Goal: Task Accomplishment & Management: Manage account settings

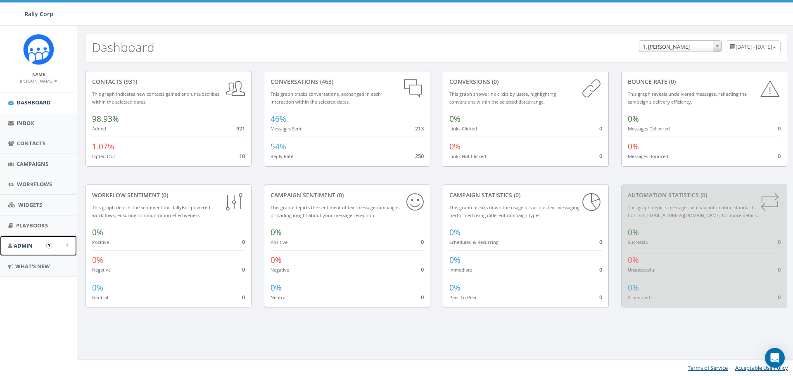
click at [27, 245] on span "Admin" at bounding box center [23, 245] width 19 height 7
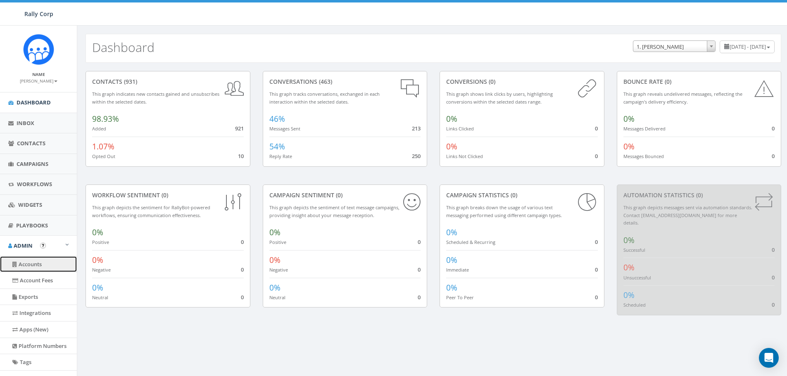
click at [34, 261] on link "Accounts" at bounding box center [38, 265] width 77 height 16
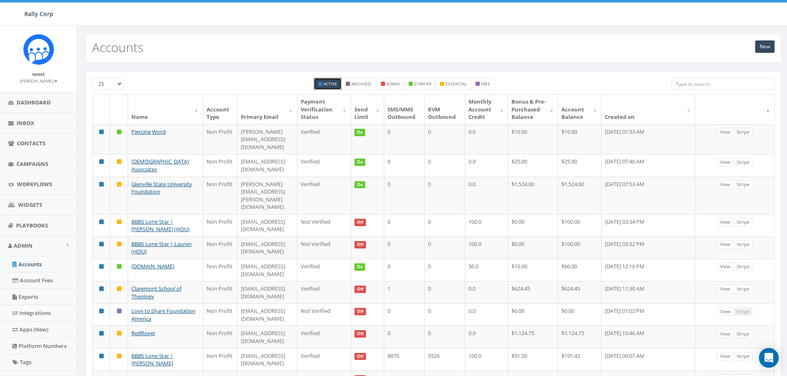
click at [691, 88] on input "search" at bounding box center [722, 84] width 103 height 12
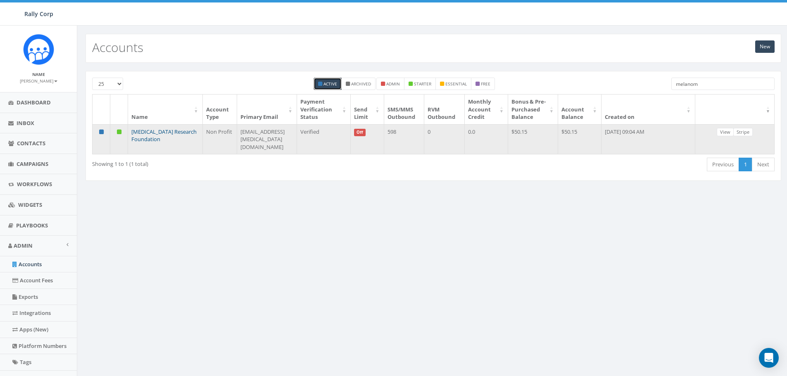
type input "melanom"
click at [141, 143] on link "[MEDICAL_DATA] Research Foundation" at bounding box center [163, 135] width 65 height 15
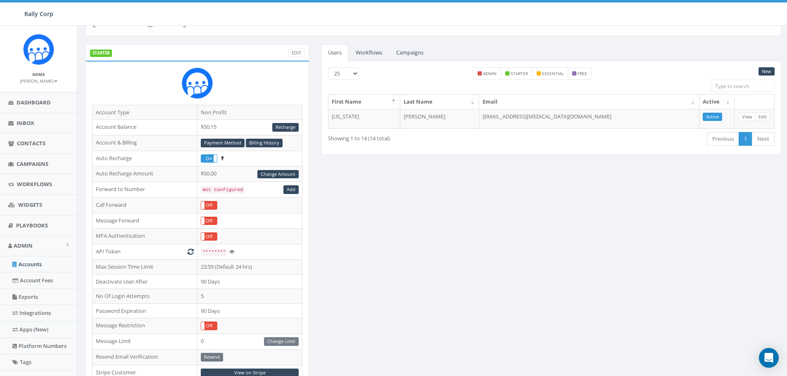
scroll to position [41, 0]
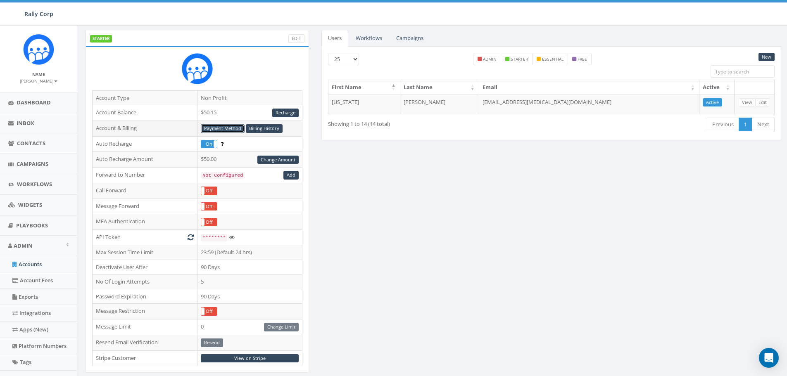
click at [231, 125] on link "Payment Method" at bounding box center [223, 128] width 44 height 9
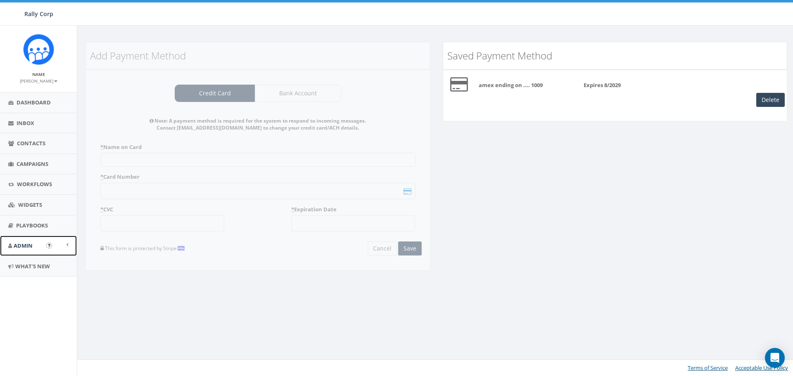
click at [33, 245] on link "Admin" at bounding box center [38, 246] width 77 height 20
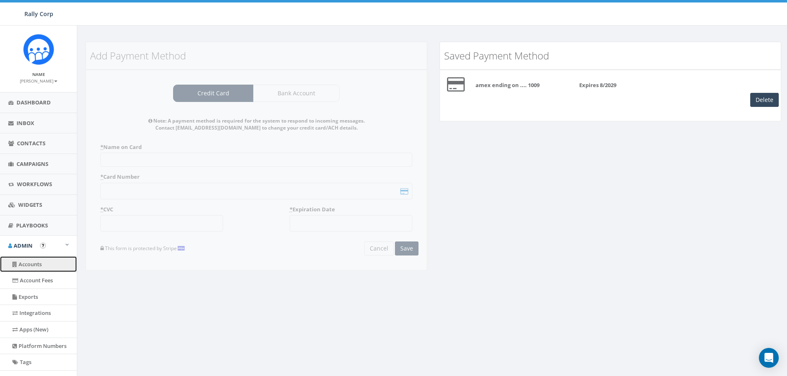
click at [28, 264] on link "Accounts" at bounding box center [38, 265] width 77 height 16
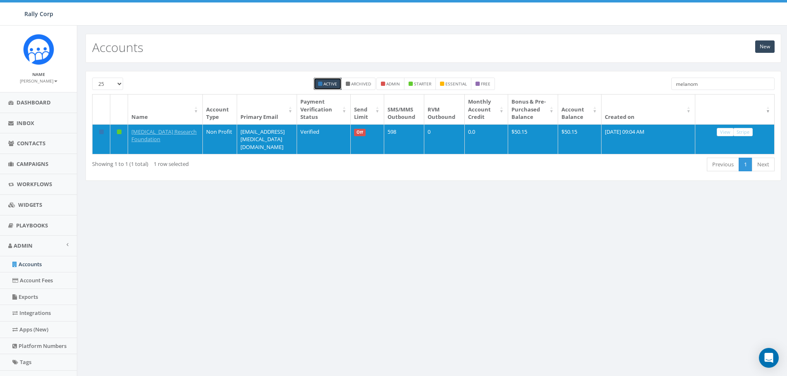
drag, startPoint x: 704, startPoint y: 82, endPoint x: 650, endPoint y: 83, distance: 53.3
click at [650, 83] on div "25 50 100 Active Archived admin starter essential free melanom" at bounding box center [433, 86] width 695 height 17
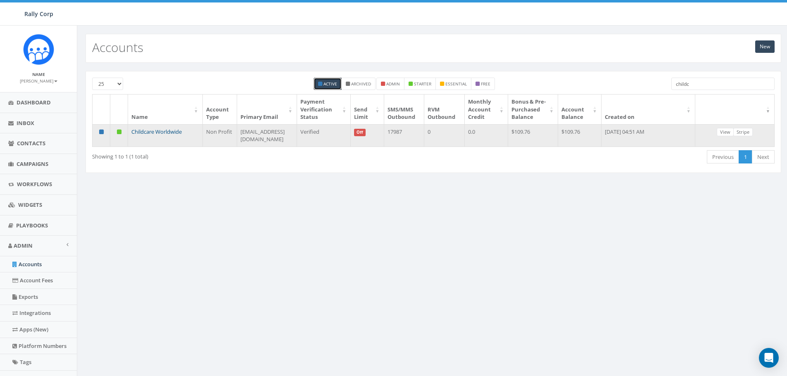
type input "childc"
click at [147, 136] on link "Childcare Worldwide" at bounding box center [156, 131] width 50 height 7
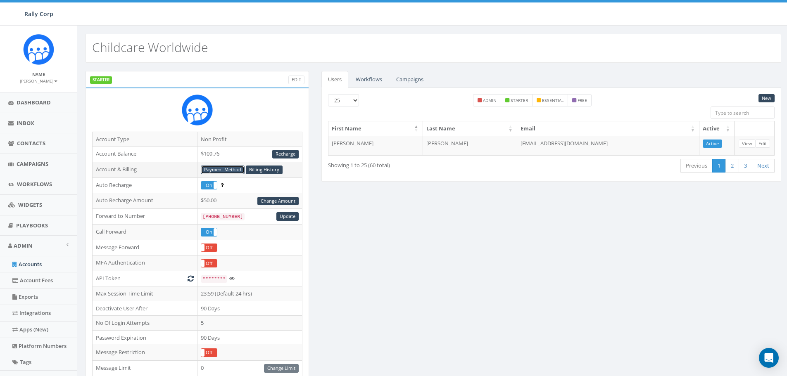
click at [216, 171] on link "Payment Method" at bounding box center [223, 170] width 44 height 9
click at [262, 169] on link "Billing History" at bounding box center [264, 170] width 37 height 9
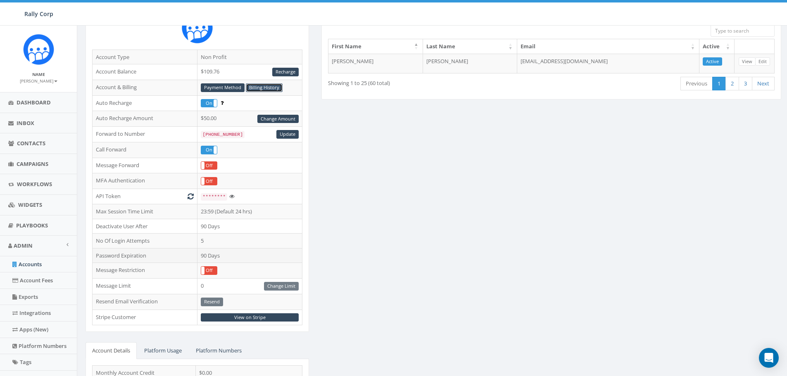
scroll to position [83, 0]
click at [248, 318] on link "View on Stripe" at bounding box center [250, 317] width 98 height 9
click at [28, 78] on small "[PERSON_NAME]" at bounding box center [39, 81] width 38 height 6
click at [32, 104] on link "Sign Out" at bounding box center [41, 104] width 65 height 10
